Goal: Go to known website: Access a specific website the user already knows

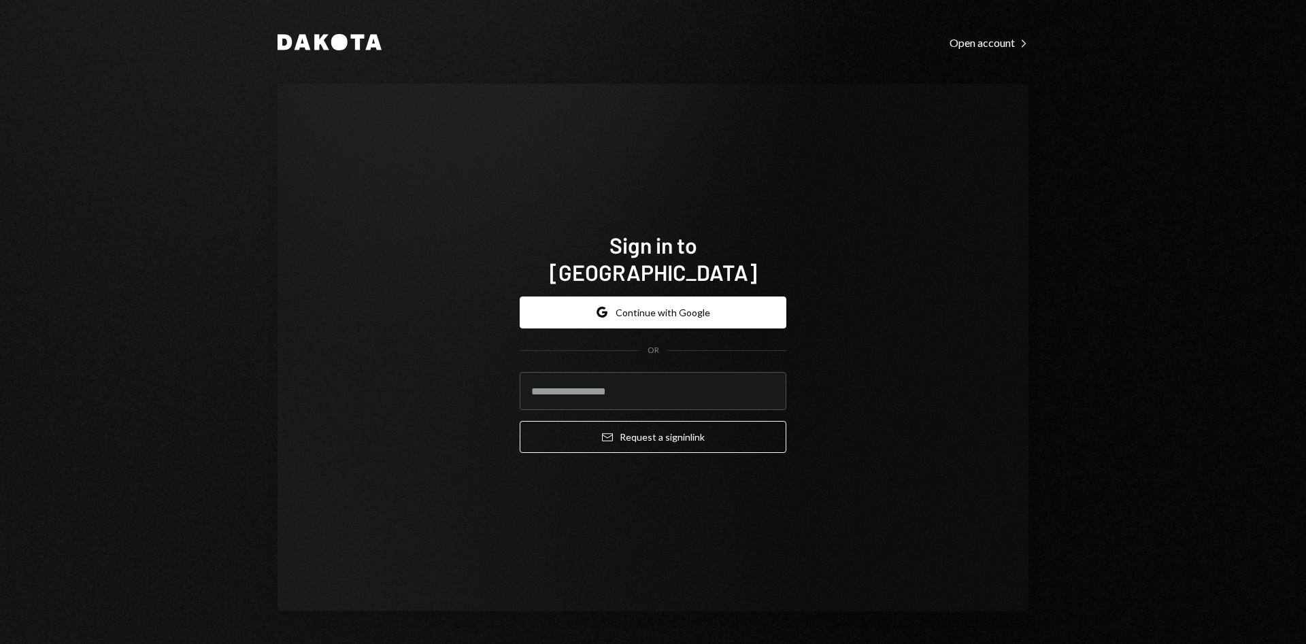
type input "**********"
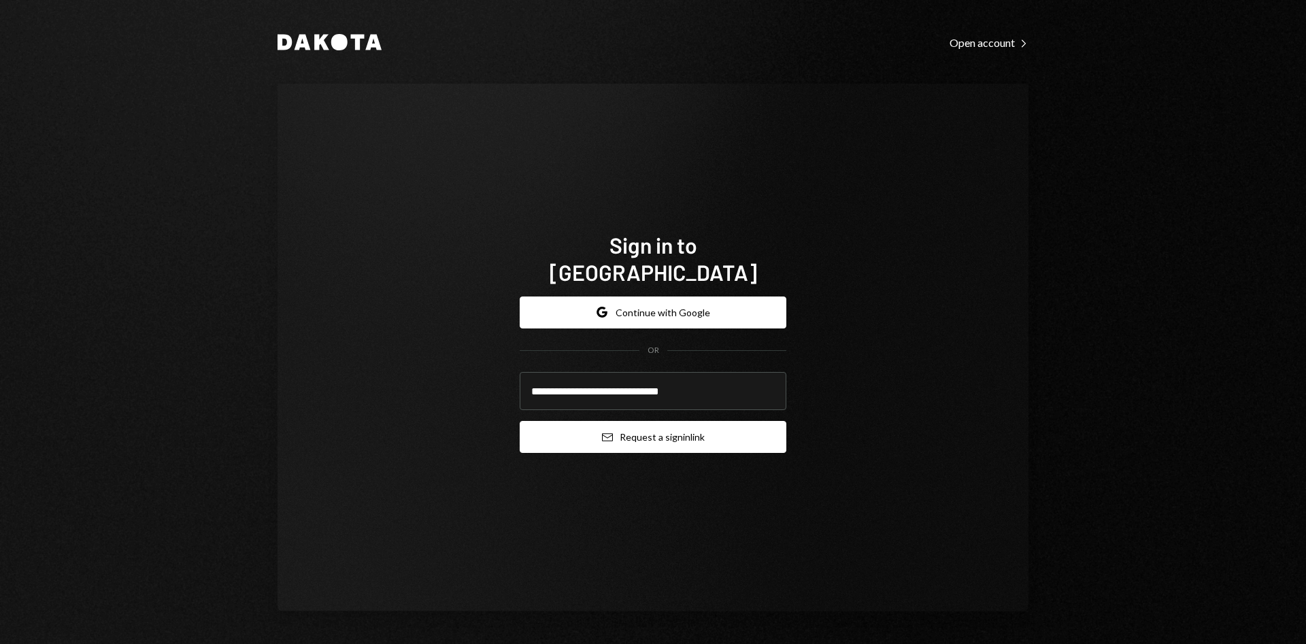
click at [673, 431] on button "Email Request a sign in link" at bounding box center [653, 437] width 267 height 32
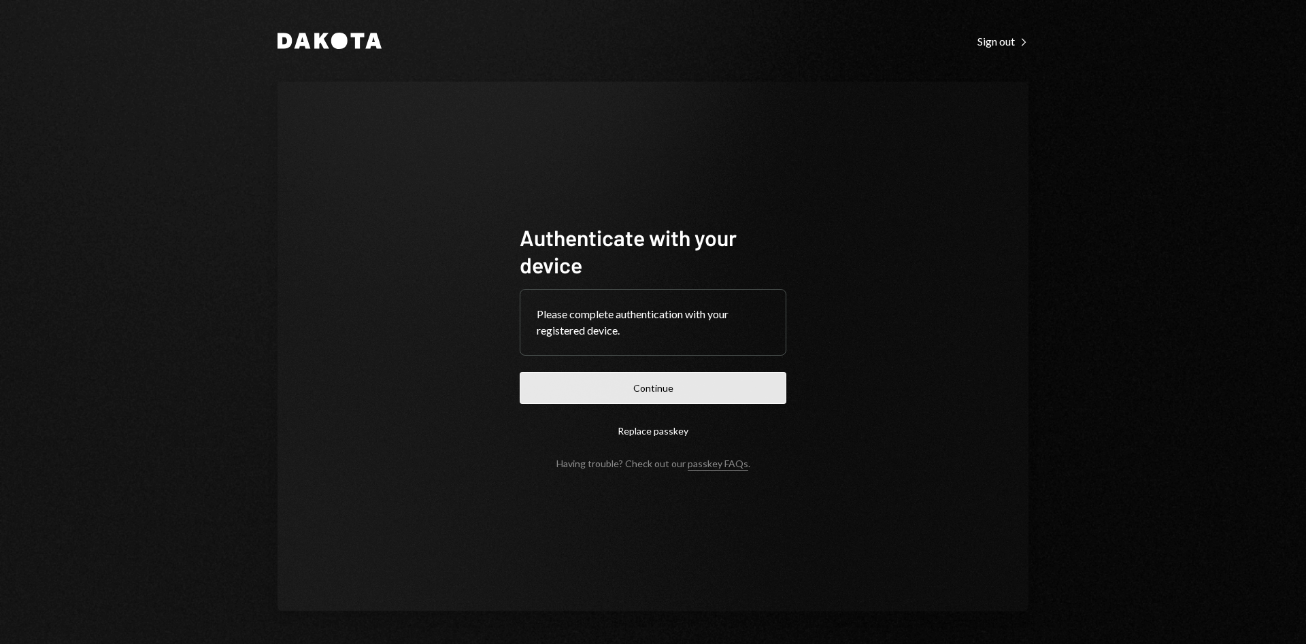
click at [635, 372] on button "Continue" at bounding box center [653, 388] width 267 height 32
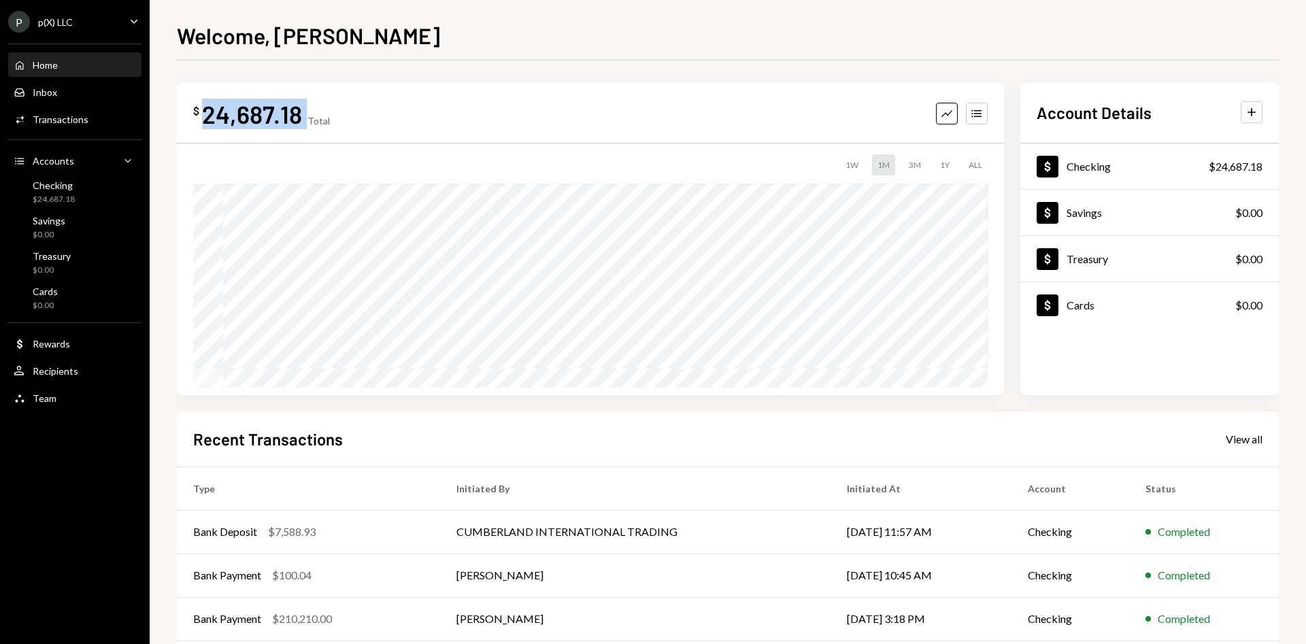
drag, startPoint x: 201, startPoint y: 108, endPoint x: 307, endPoint y: 117, distance: 107.1
click at [307, 117] on div "$ 24,687.18 Total" at bounding box center [261, 114] width 137 height 31
copy div "24,687.18"
